Goal: Consume media (video, audio)

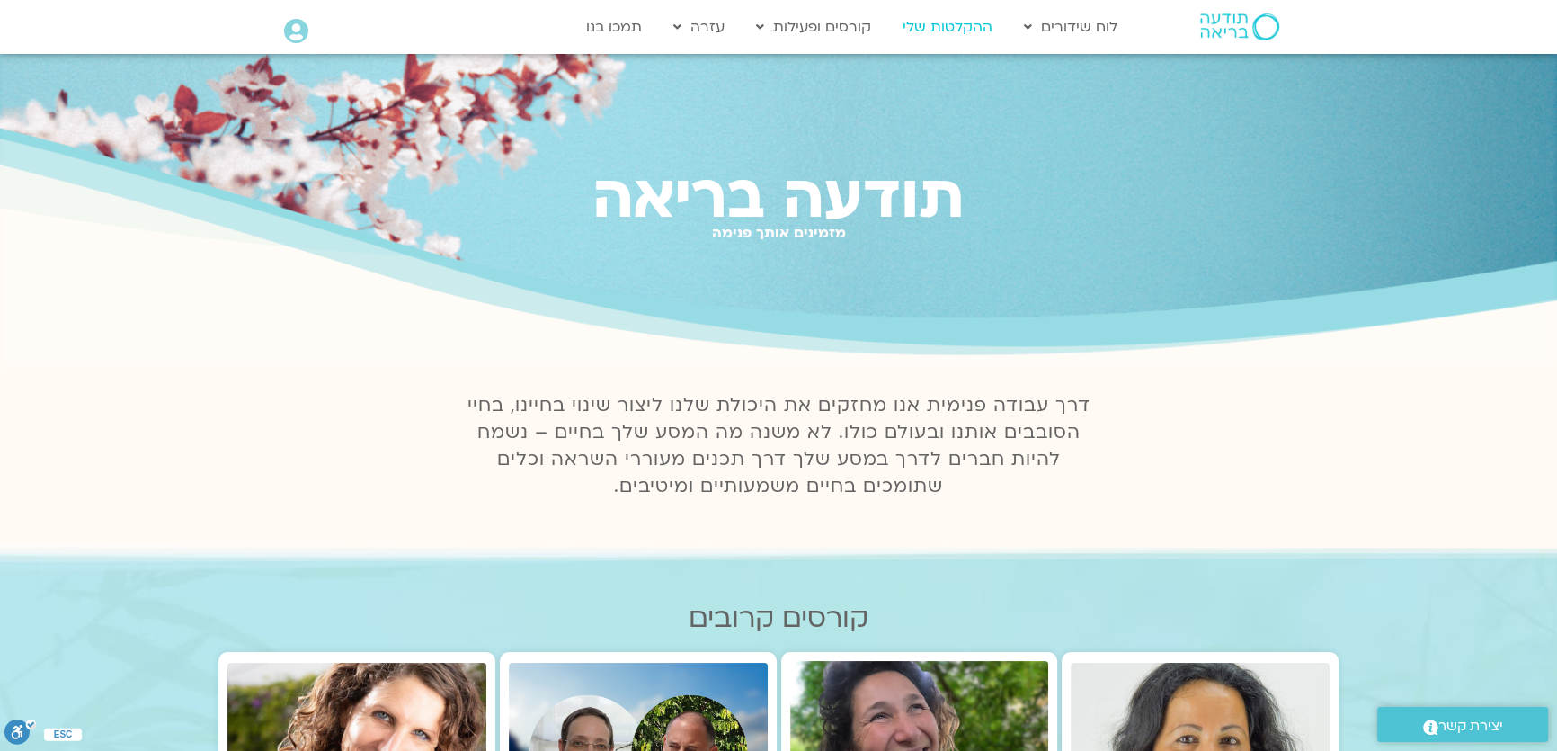
click at [962, 26] on link "ההקלטות שלי" at bounding box center [948, 27] width 108 height 34
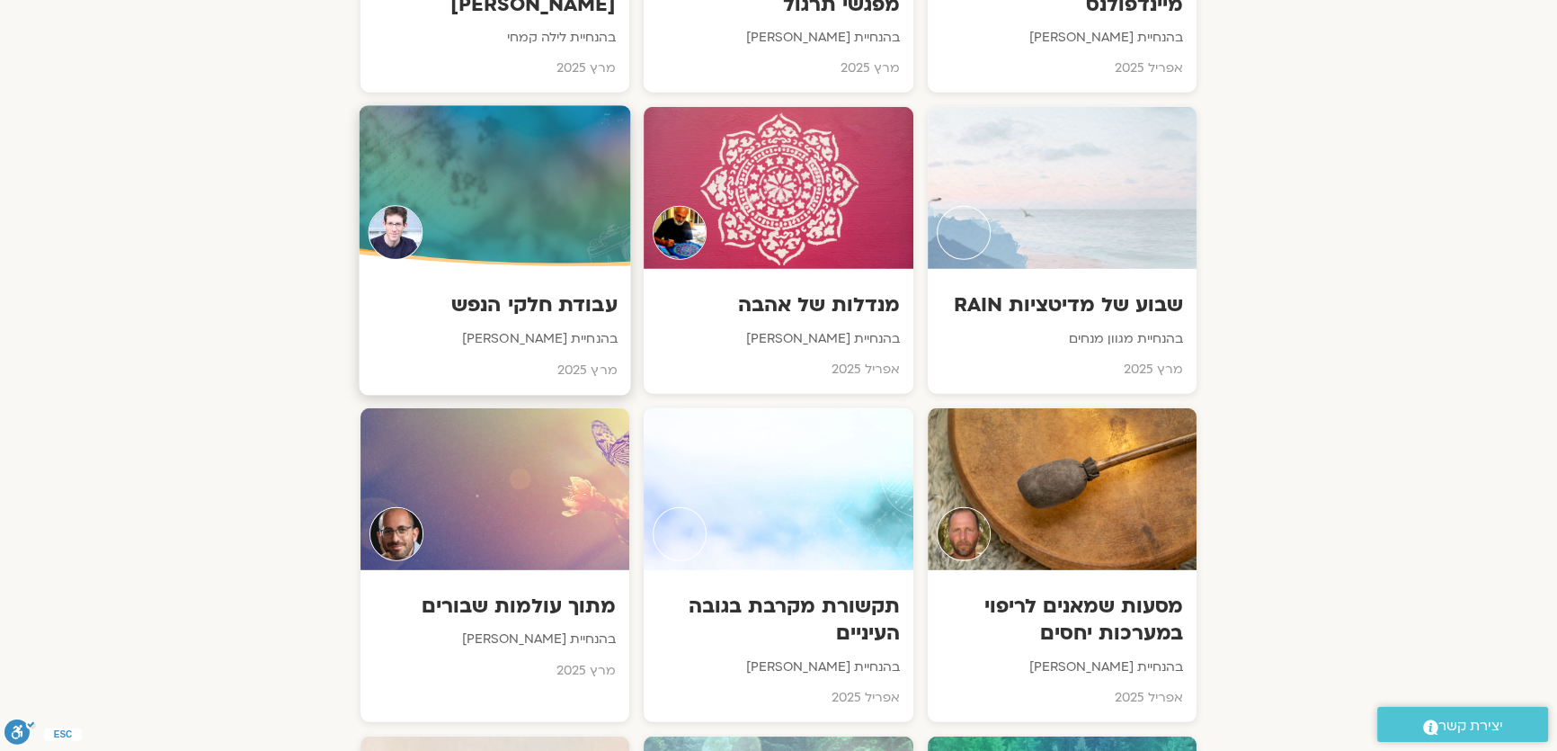
scroll to position [6373, 0]
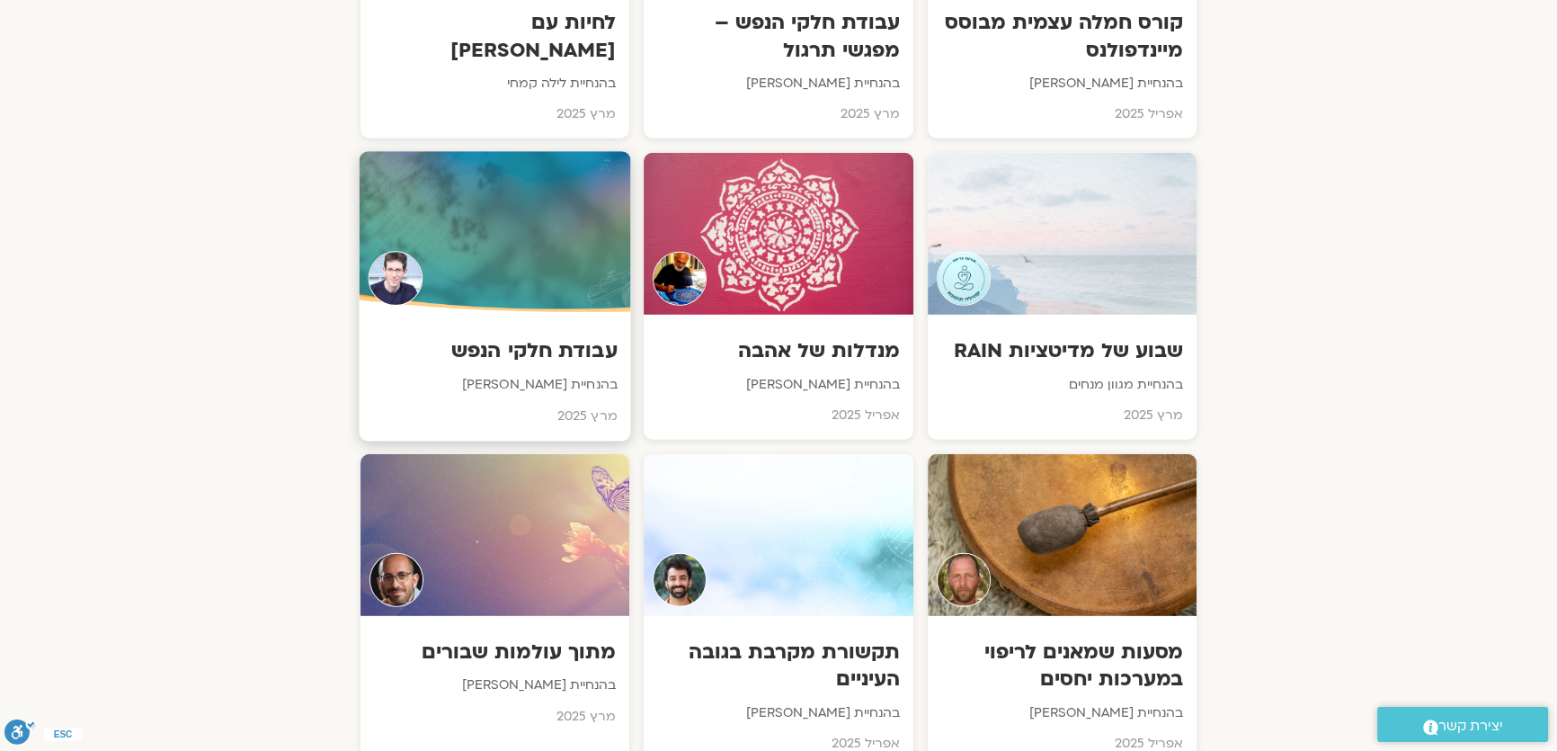
click at [565, 182] on div at bounding box center [495, 234] width 271 height 164
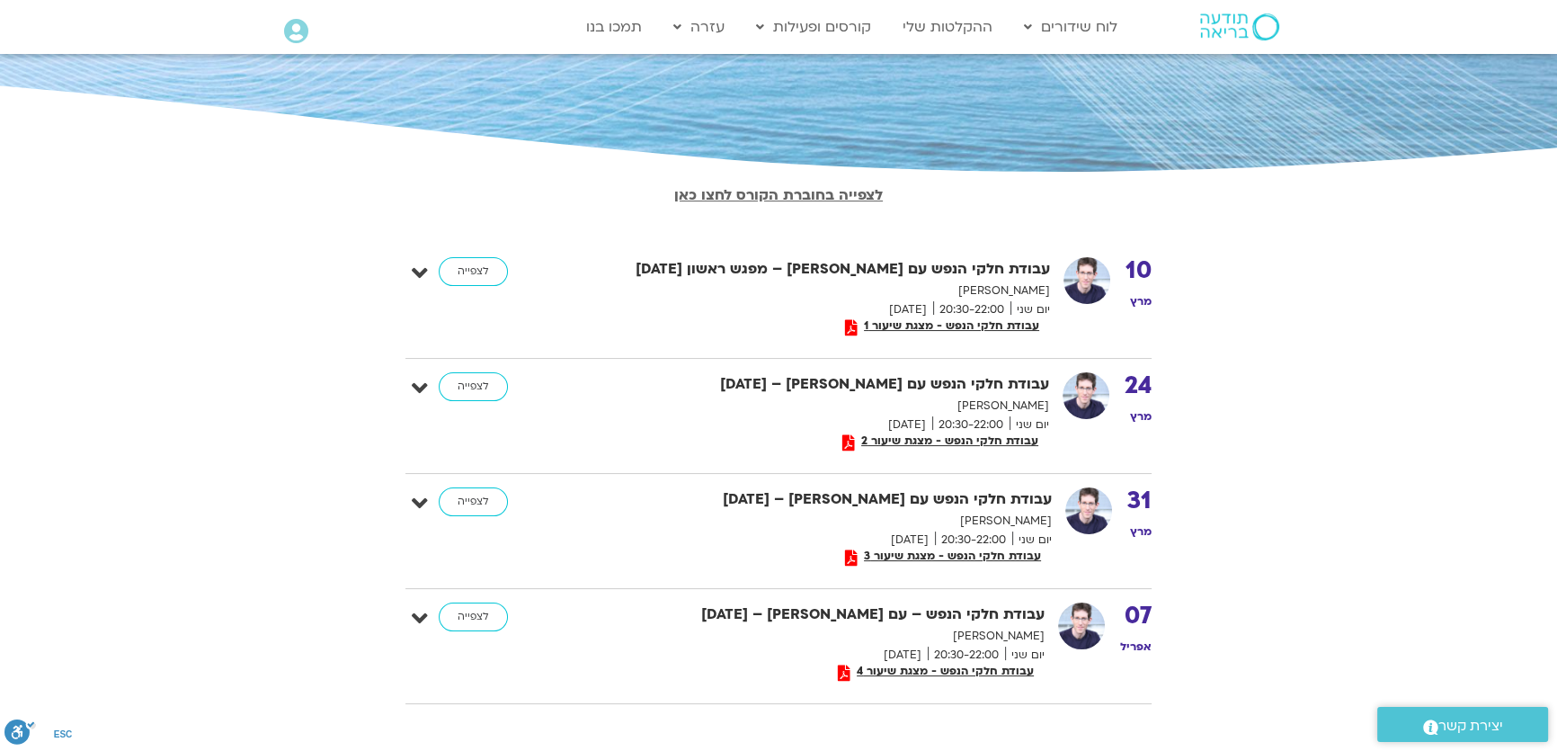
scroll to position [245, 0]
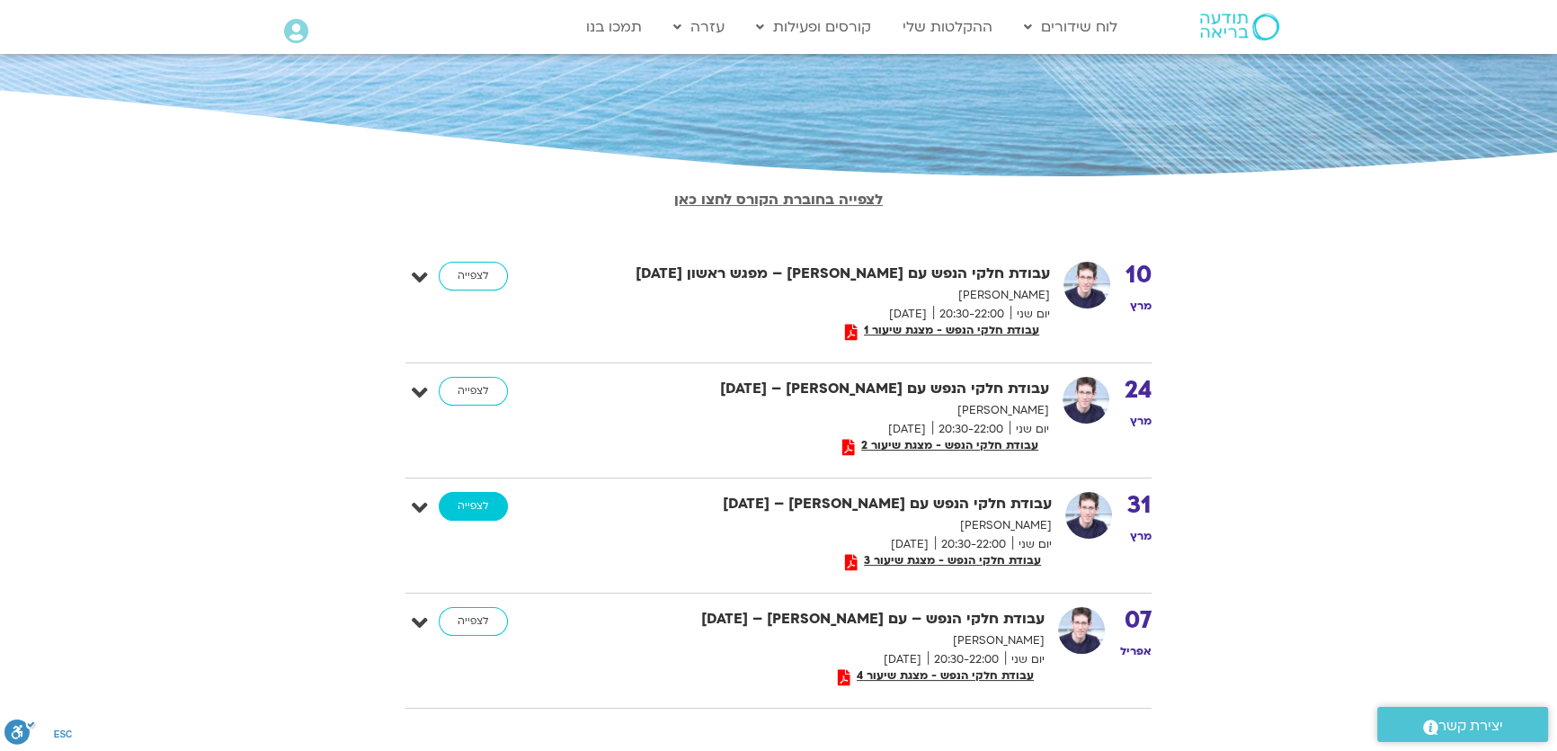
click at [479, 508] on link "לצפייה" at bounding box center [473, 506] width 69 height 29
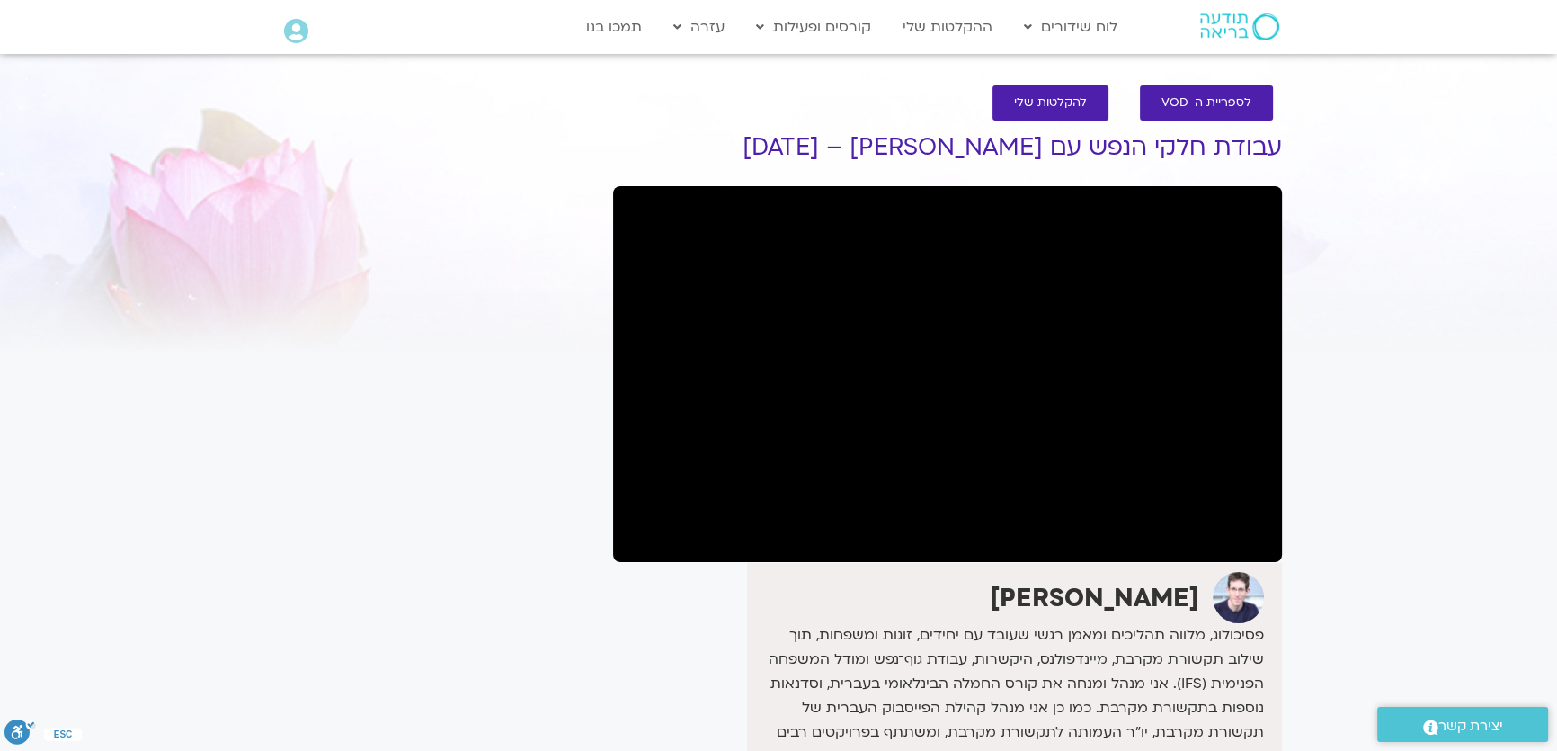
click at [495, 501] on div "It seems we can't find what you're looking for. It seems we can't find what you…" at bounding box center [435, 569] width 338 height 932
